Goal: Information Seeking & Learning: Understand process/instructions

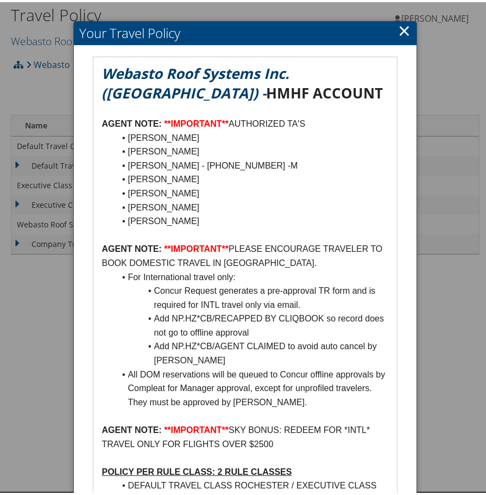
scroll to position [54, 0]
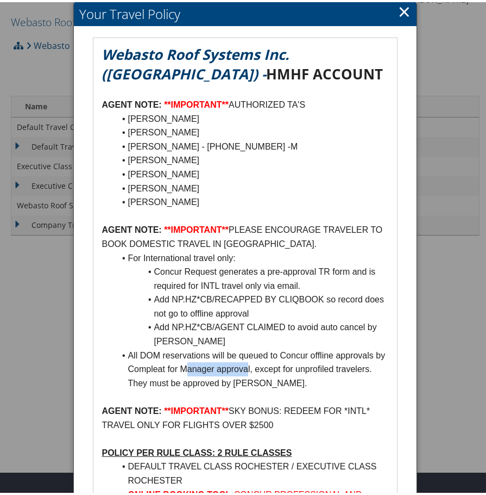
drag, startPoint x: 248, startPoint y: 366, endPoint x: 189, endPoint y: 366, distance: 59.2
click at [189, 366] on li "All DOM reservations will be queued to Concur offline approvals by Compleat for…" at bounding box center [252, 367] width 274 height 42
